Goal: Check status: Check status

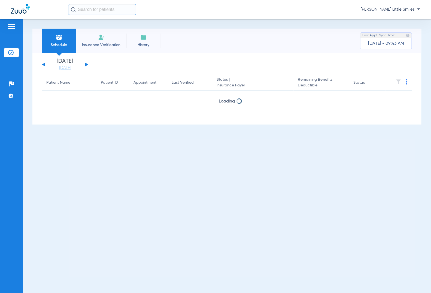
click at [118, 38] on li "Insurance Verification" at bounding box center [101, 41] width 50 height 25
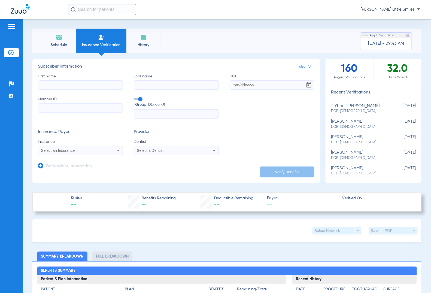
click at [90, 87] on input "First name" at bounding box center [80, 84] width 85 height 9
type input "[PERSON_NAME]"
click at [177, 83] on input "Last name Required" at bounding box center [176, 84] width 85 height 9
type input "lelikov"
type input "[DATE]"
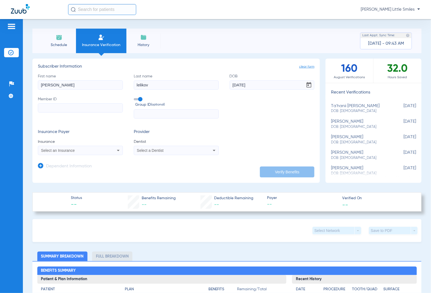
click at [78, 109] on input "Member ID" at bounding box center [80, 107] width 85 height 9
paste input "280024847"
type input "280024847"
click at [72, 150] on span "Select an Insurance" at bounding box center [58, 150] width 34 height 4
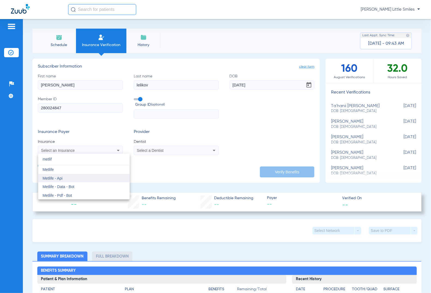
type input "metlif"
click at [65, 179] on mat-option "Metlife - Api" at bounding box center [84, 178] width 92 height 9
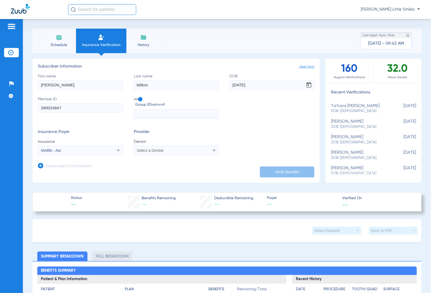
click at [151, 149] on span "Select a Dentist" at bounding box center [150, 150] width 27 height 4
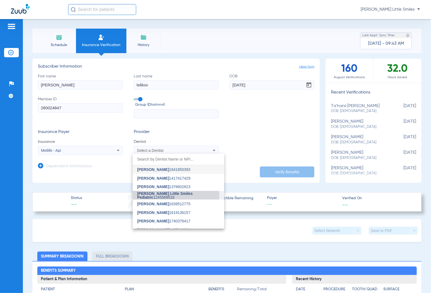
click at [168, 195] on span "[PERSON_NAME] Little Smiles Pediatric" at bounding box center [165, 195] width 56 height 8
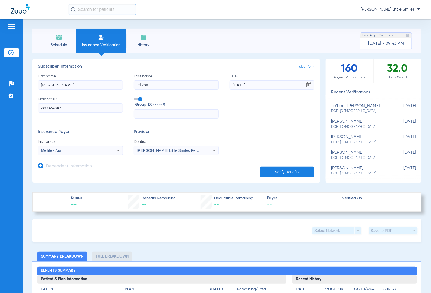
click at [283, 166] on button "Verify Benefits" at bounding box center [287, 171] width 54 height 11
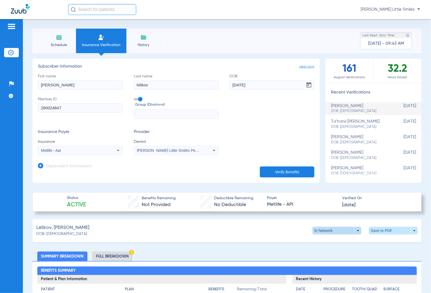
click at [323, 230] on span at bounding box center [337, 231] width 49 height 8
click at [328, 242] on span "Out of Network" at bounding box center [324, 241] width 25 height 4
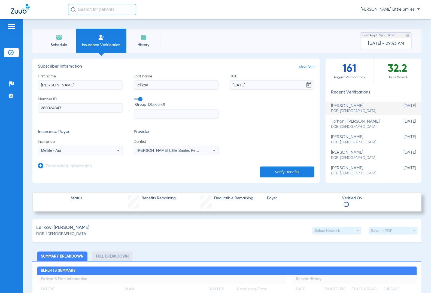
click at [381, 229] on div "Save to PDF arrow_drop_down" at bounding box center [393, 231] width 49 height 8
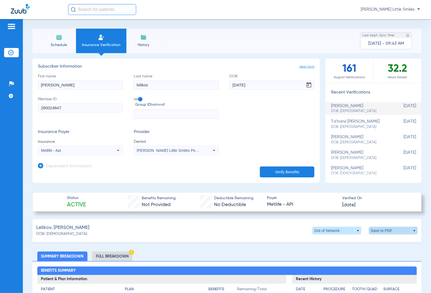
click at [378, 231] on span at bounding box center [393, 231] width 49 height 8
click at [340, 242] on span "Save to PDF" at bounding box center [348, 241] width 22 height 4
click at [63, 83] on input "[PERSON_NAME]" at bounding box center [80, 84] width 85 height 9
type input "[PERSON_NAME]"
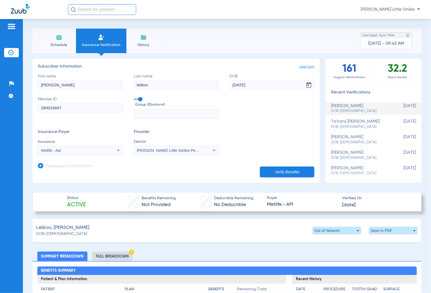
type input "[DATE]"
click at [266, 171] on button "Verify Benefits" at bounding box center [287, 171] width 54 height 11
click at [331, 229] on span at bounding box center [336, 230] width 13 height 13
click at [324, 240] on span "Out of Network" at bounding box center [324, 241] width 25 height 4
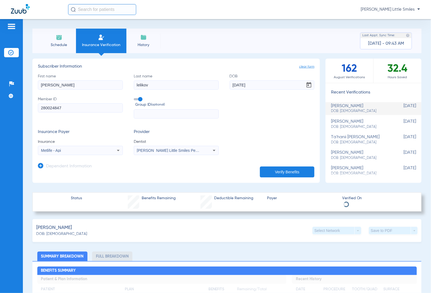
click at [393, 229] on div "Save to PDF arrow_drop_down" at bounding box center [393, 231] width 49 height 8
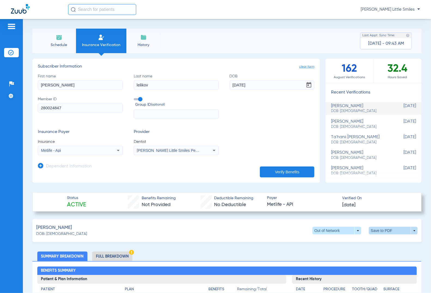
click at [387, 232] on span at bounding box center [393, 230] width 13 height 13
click at [337, 239] on span "Save to PDF" at bounding box center [348, 241] width 22 height 4
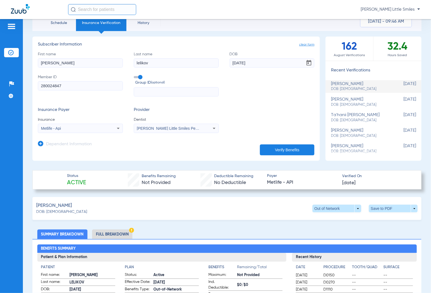
scroll to position [34, 0]
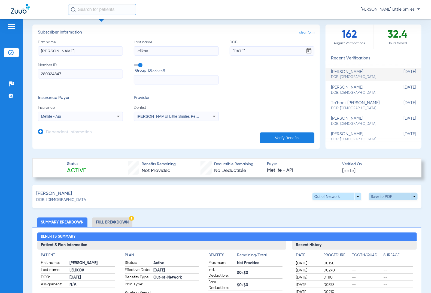
click at [387, 194] on span at bounding box center [393, 196] width 13 height 13
click at [344, 209] on button "insert_drive_file Save to PDF" at bounding box center [341, 206] width 41 height 11
